Goal: Information Seeking & Learning: Understand process/instructions

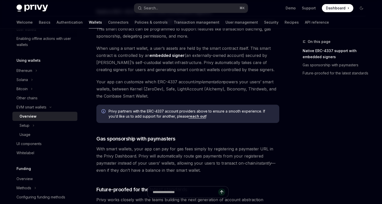
scroll to position [318, 0]
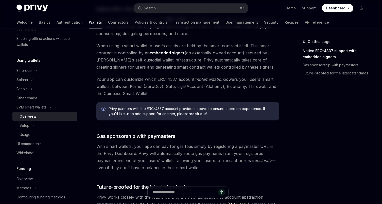
click at [327, 8] on span "Dashboard" at bounding box center [336, 8] width 20 height 5
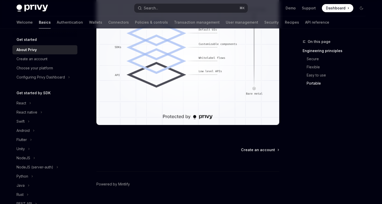
scroll to position [471, 0]
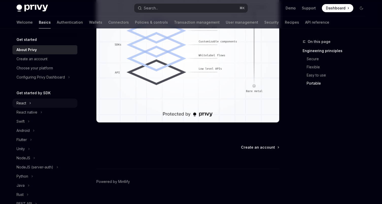
click at [26, 100] on button "React" at bounding box center [44, 102] width 65 height 9
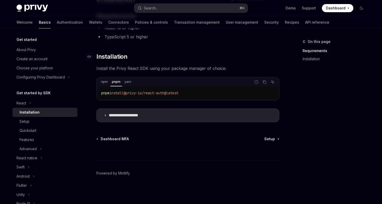
scroll to position [52, 0]
click at [275, 139] on link "Setup" at bounding box center [271, 138] width 14 height 5
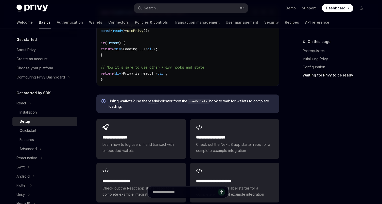
scroll to position [603, 0]
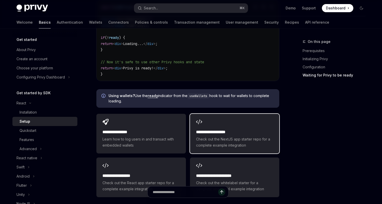
click at [242, 139] on span "Check out the NextJS app starter repo for a complete example integration" at bounding box center [234, 142] width 77 height 12
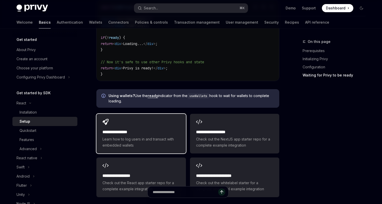
click at [139, 129] on h2 "**********" at bounding box center [140, 132] width 77 height 6
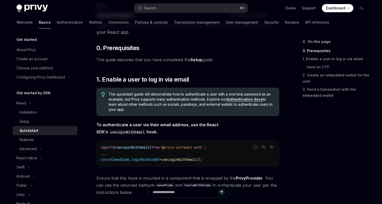
scroll to position [52, 0]
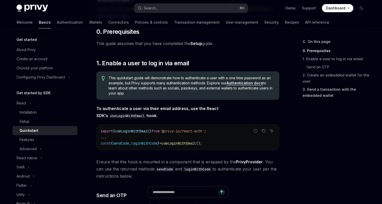
click at [318, 92] on link "3. Send a transaction with the embedded wallet" at bounding box center [335, 92] width 67 height 14
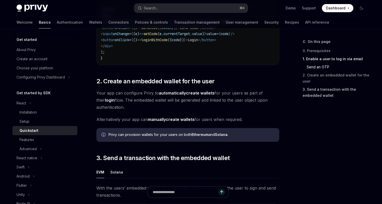
scroll to position [315, 0]
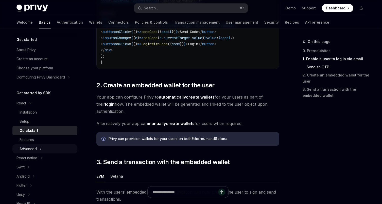
click at [39, 150] on button "Advanced" at bounding box center [44, 148] width 65 height 9
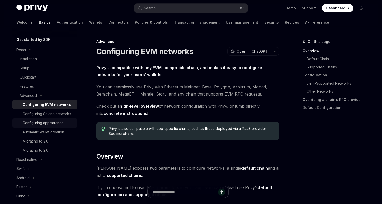
scroll to position [53, 0]
click at [89, 26] on link "Wallets" at bounding box center [95, 22] width 13 height 12
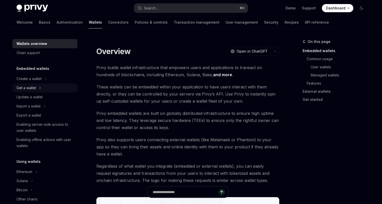
click at [40, 85] on icon "Toggle Get a wallet section" at bounding box center [40, 88] width 2 height 6
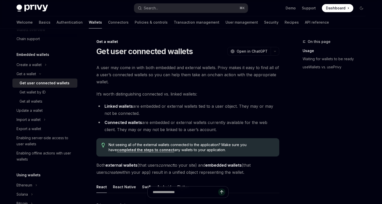
scroll to position [11, 0]
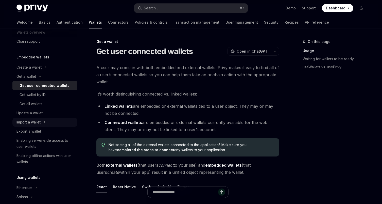
click at [45, 122] on icon "Toggle Import a wallet section" at bounding box center [44, 122] width 1 height 2
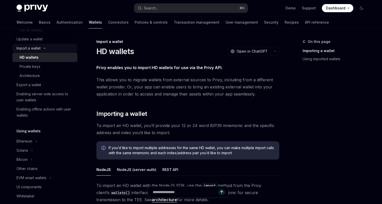
scroll to position [86, 0]
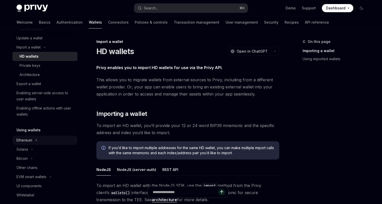
click at [38, 140] on button "Ethereum" at bounding box center [44, 139] width 65 height 9
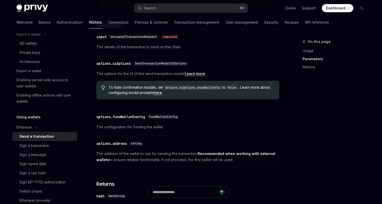
scroll to position [223, 0]
click at [219, 155] on strong "Recommended when working with external wallets" at bounding box center [185, 156] width 179 height 10
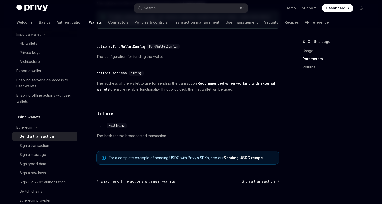
scroll to position [294, 0]
drag, startPoint x: 152, startPoint y: 158, endPoint x: 187, endPoint y: 158, distance: 34.7
click at [187, 158] on span "For a complete example of sending USDC with Privy’s SDKs, see our Sending USDC …" at bounding box center [191, 157] width 165 height 5
click at [234, 156] on link "Sending USDC recipe" at bounding box center [243, 157] width 39 height 5
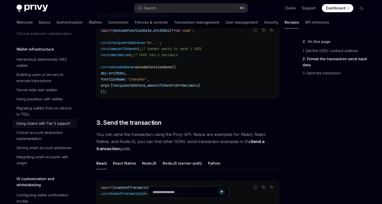
scroll to position [122, 0]
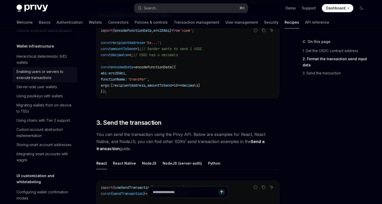
click at [37, 77] on div "Enabling users or servers to execute transactions" at bounding box center [45, 74] width 58 height 12
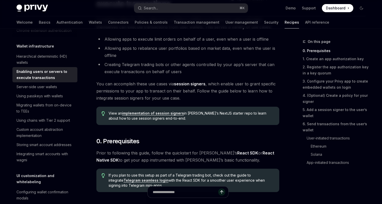
scroll to position [64, 0]
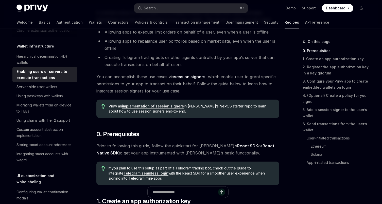
click at [166, 149] on span "Prior to following this guide, follow the quickstart for [PERSON_NAME]’s React …" at bounding box center [187, 149] width 183 height 14
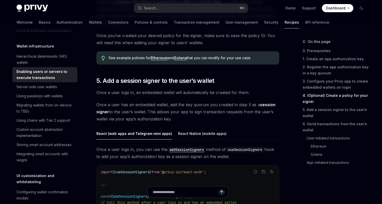
scroll to position [736, 0]
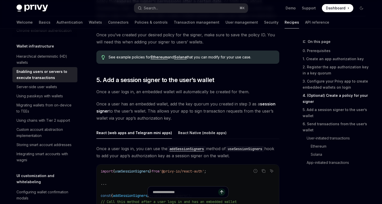
drag, startPoint x: 170, startPoint y: 126, endPoint x: 183, endPoint y: 108, distance: 22.8
click at [183, 108] on span "Once a user has an embedded wallet, add the key quorum you created in step 3 as…" at bounding box center [187, 110] width 183 height 21
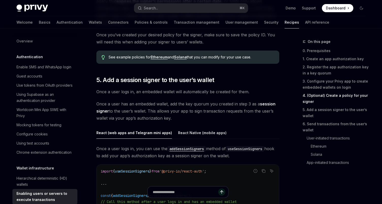
scroll to position [0, 0]
click at [38, 94] on div "Using Supabase as an authentication provider" at bounding box center [45, 97] width 58 height 12
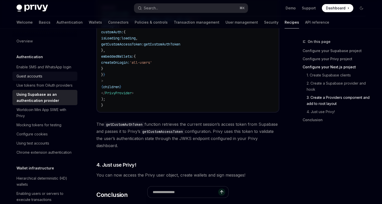
scroll to position [1169, 0]
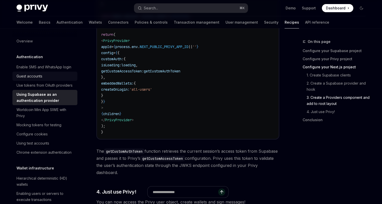
click at [31, 78] on div "Guest accounts" at bounding box center [29, 76] width 26 height 6
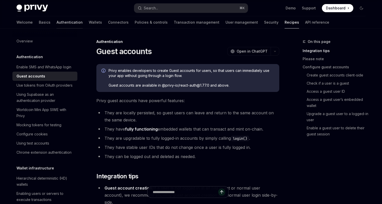
click at [57, 19] on link "Authentication" at bounding box center [70, 22] width 26 height 12
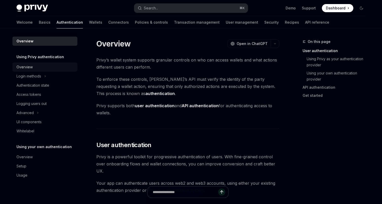
click at [32, 65] on div "Overview" at bounding box center [24, 67] width 16 height 6
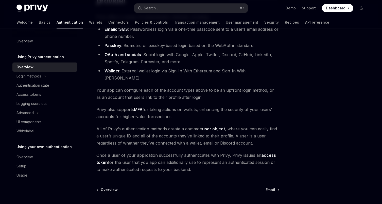
scroll to position [56, 0]
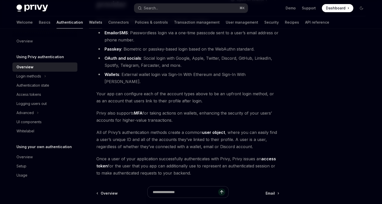
click at [89, 23] on link "Wallets" at bounding box center [95, 22] width 13 height 12
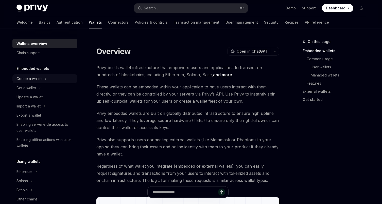
click at [31, 78] on div "Create a wallet" at bounding box center [28, 79] width 25 height 6
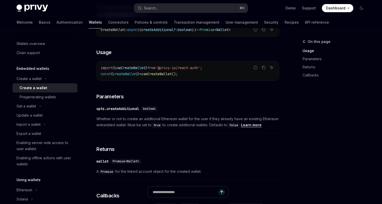
scroll to position [200, 0]
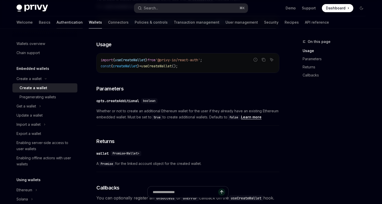
click at [57, 19] on link "Authentication" at bounding box center [70, 22] width 26 height 12
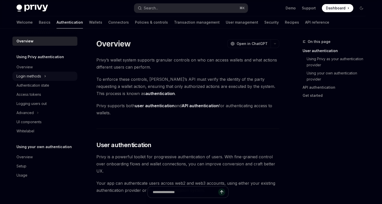
click at [44, 74] on button "Login methods" at bounding box center [44, 75] width 65 height 9
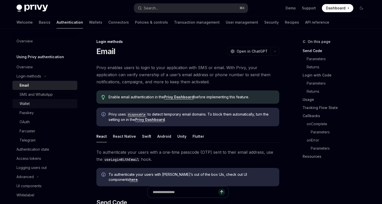
click at [28, 102] on div "Wallet" at bounding box center [25, 103] width 10 height 6
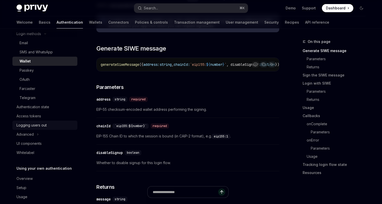
scroll to position [47, 0]
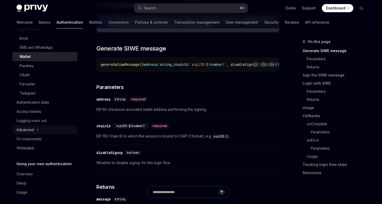
click at [35, 132] on button "Advanced" at bounding box center [44, 129] width 65 height 9
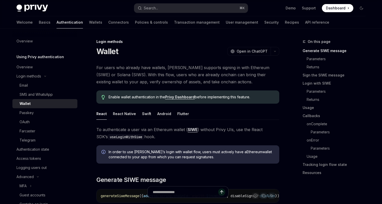
scroll to position [0, 0]
click at [39, 20] on link "Basics" at bounding box center [45, 22] width 12 height 12
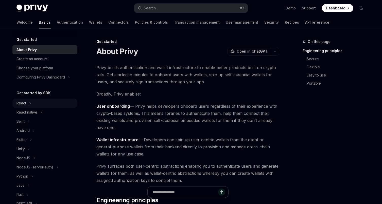
click at [22, 99] on button "React" at bounding box center [44, 102] width 65 height 9
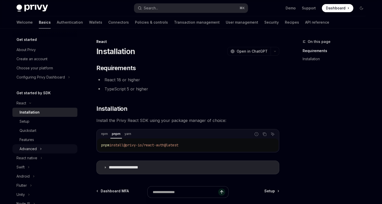
click at [39, 146] on button "Advanced" at bounding box center [44, 148] width 65 height 9
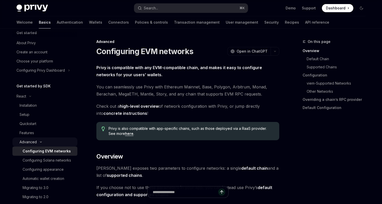
scroll to position [7, 0]
click at [41, 179] on div "Automatic wallet creation" at bounding box center [44, 178] width 42 height 6
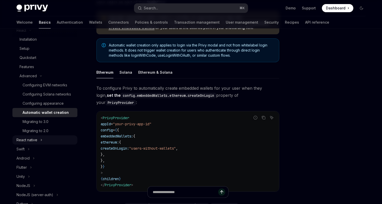
scroll to position [36, 0]
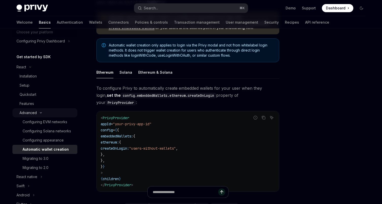
click at [41, 110] on button "Advanced" at bounding box center [44, 112] width 65 height 9
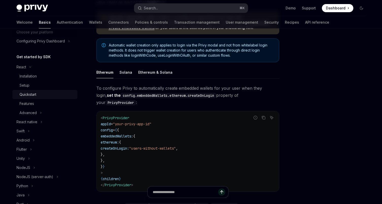
click at [28, 90] on link "Quickstart" at bounding box center [44, 94] width 65 height 9
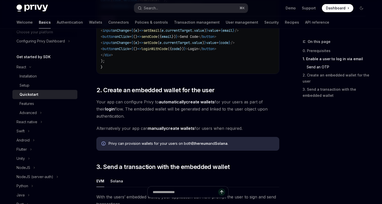
scroll to position [312, 0]
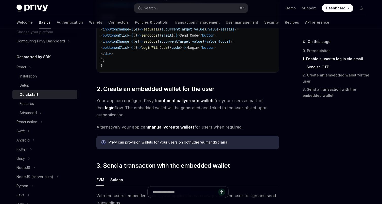
click at [179, 127] on link "manually create wallets" at bounding box center [171, 126] width 47 height 5
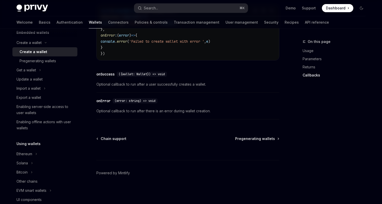
scroll to position [408, 0]
click at [262, 143] on div at bounding box center [187, 150] width 183 height 19
click at [259, 140] on span "Pregenerating wallets" at bounding box center [255, 138] width 40 height 5
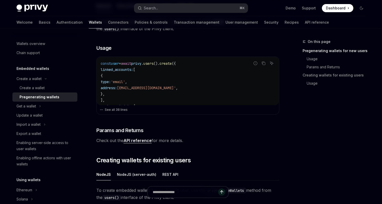
scroll to position [139, 0]
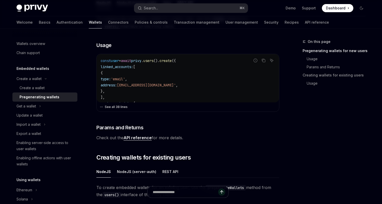
click at [111, 106] on button "See all 38 lines" at bounding box center [188, 106] width 176 height 7
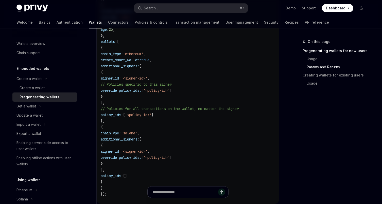
scroll to position [231, 0]
click at [39, 103] on icon "Toggle Get a wallet section" at bounding box center [40, 106] width 2 height 6
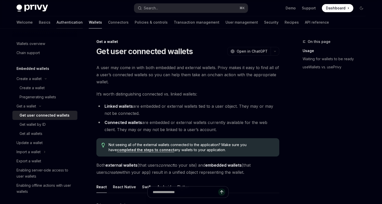
click at [57, 22] on link "Authentication" at bounding box center [70, 22] width 26 height 12
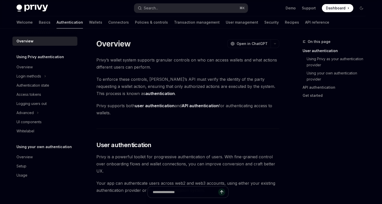
click at [57, 22] on link "Authentication" at bounding box center [70, 22] width 26 height 12
click at [39, 113] on button "Advanced" at bounding box center [44, 112] width 65 height 9
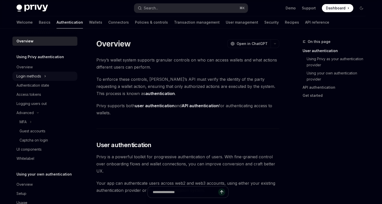
click at [41, 79] on div "Login methods" at bounding box center [28, 76] width 25 height 6
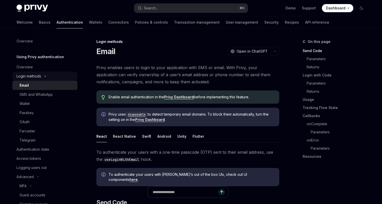
type textarea "*"
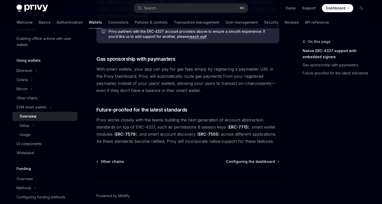
scroll to position [395, 0]
click at [33, 125] on icon "Toggle Setup section" at bounding box center [33, 125] width 2 height 6
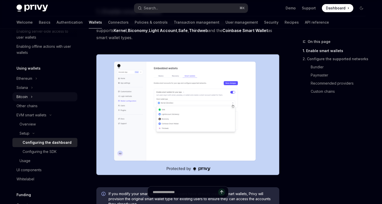
scroll to position [93, 0]
click at [26, 78] on div "Ethereum" at bounding box center [24, 79] width 16 height 6
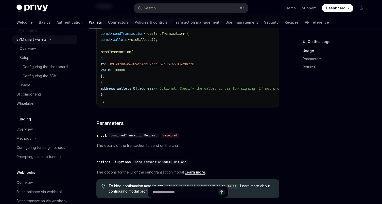
scroll to position [257, 0]
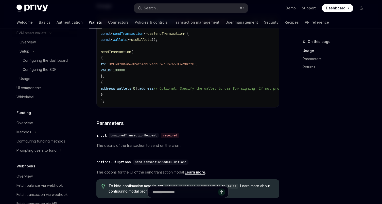
drag, startPoint x: 46, startPoint y: 112, endPoint x: 23, endPoint y: 115, distance: 23.0
click at [23, 115] on div "Wallets overview Chain support Embedded wallets Create a wallet Get a wallet Up…" at bounding box center [44, 38] width 65 height 517
click at [23, 127] on link "Overview" at bounding box center [44, 122] width 65 height 9
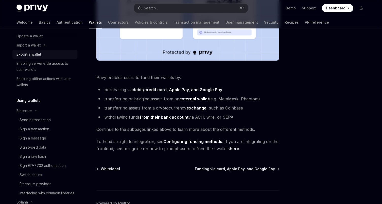
scroll to position [62, 0]
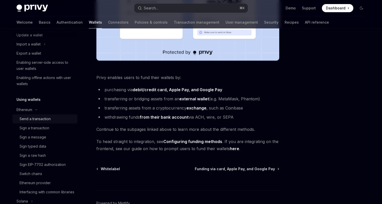
click at [44, 117] on div "Send a transaction" at bounding box center [35, 119] width 31 height 6
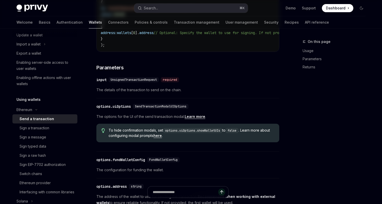
type textarea "*"
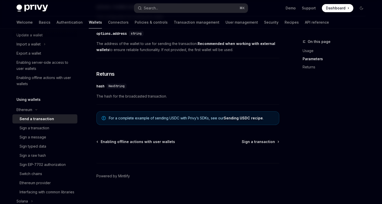
scroll to position [334, 0]
